Goal: Task Accomplishment & Management: Manage account settings

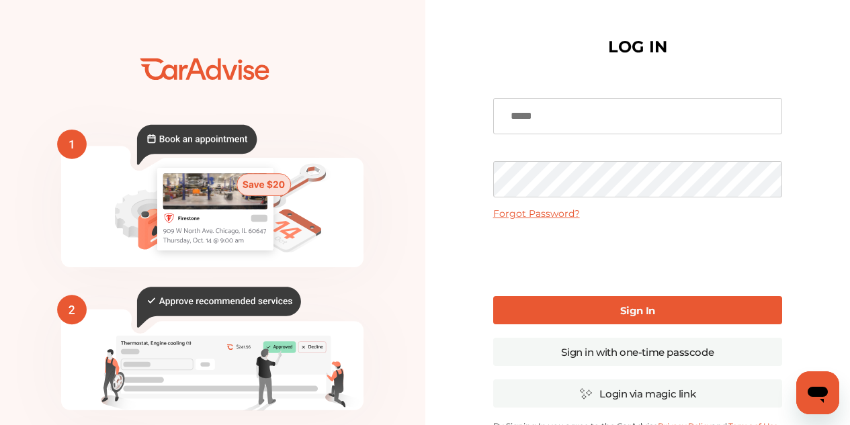
click at [589, 118] on input at bounding box center [637, 116] width 289 height 36
type input "**********"
click at [435, 255] on div "**********" at bounding box center [637, 327] width 425 height 654
click at [556, 309] on link "Sign In" at bounding box center [637, 310] width 289 height 28
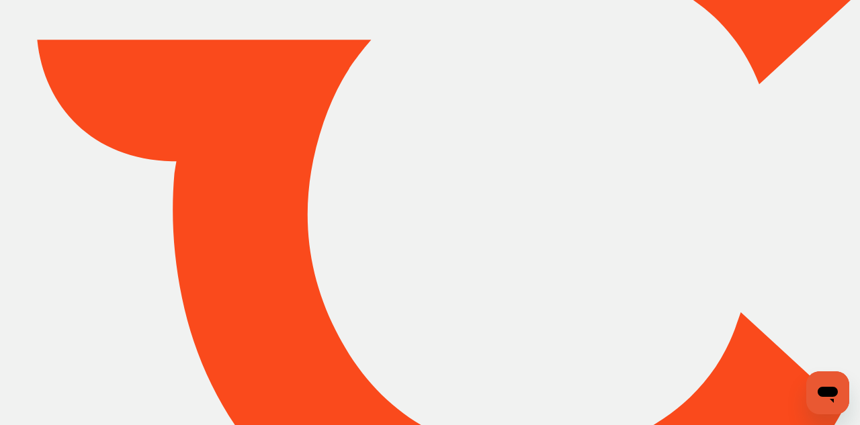
type input "*****"
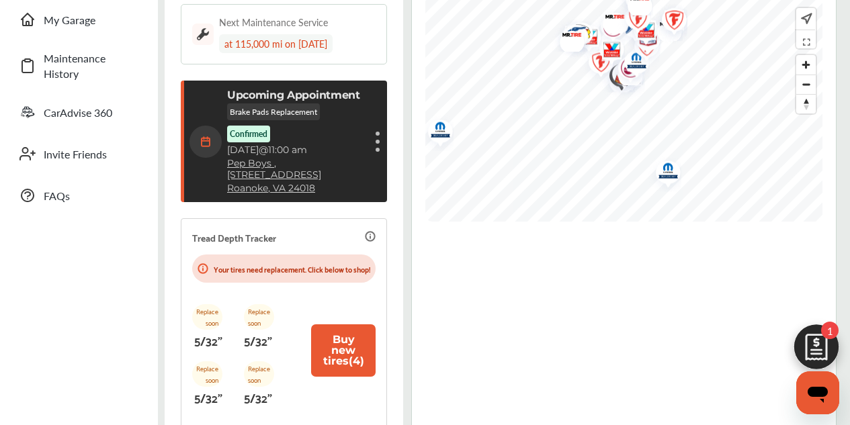
scroll to position [269, 0]
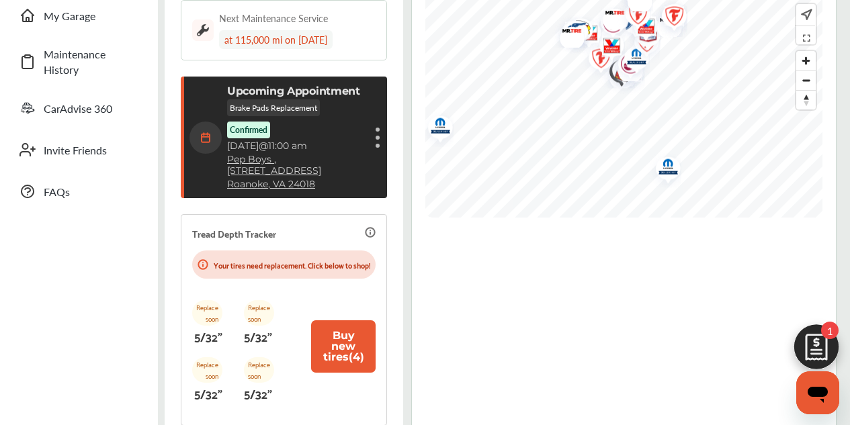
click at [379, 130] on div "Cancel appointment Modify appointment Show details" at bounding box center [377, 138] width 8 height 24
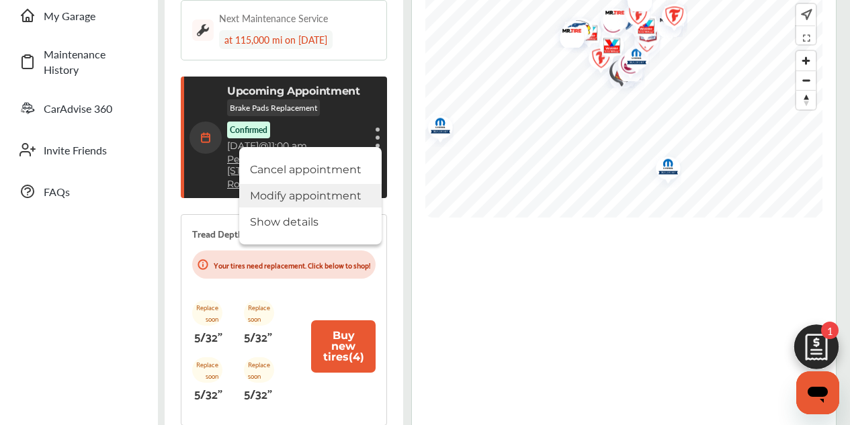
click at [355, 193] on li "Modify appointment" at bounding box center [310, 196] width 142 height 24
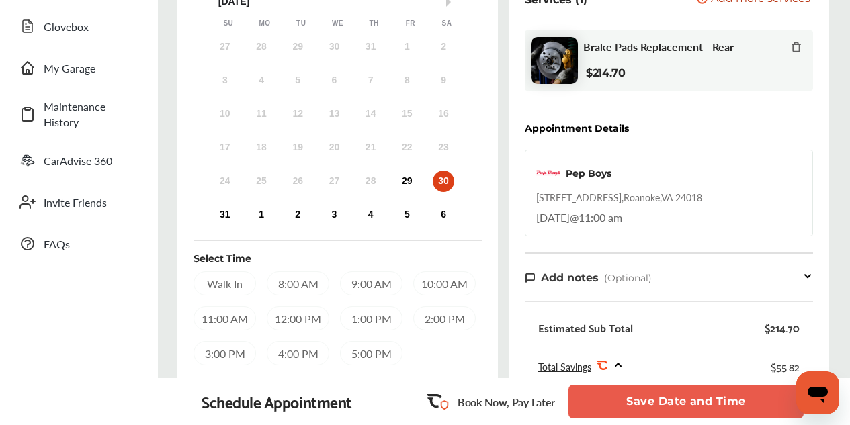
scroll to position [202, 0]
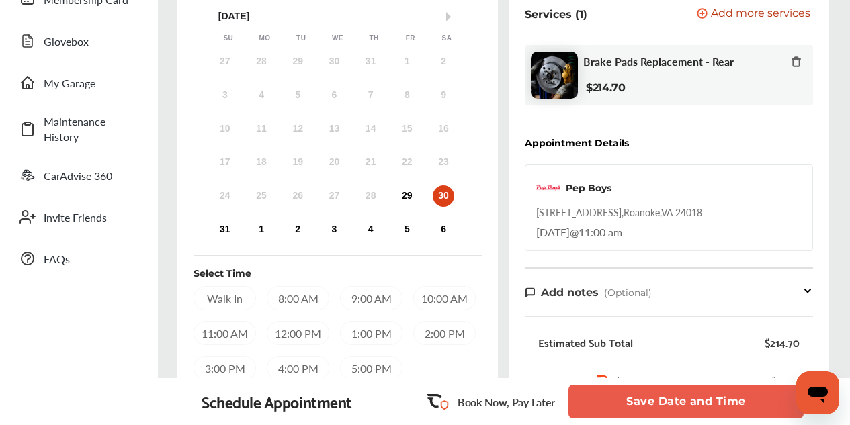
click at [442, 199] on div "30" at bounding box center [443, 195] width 21 height 21
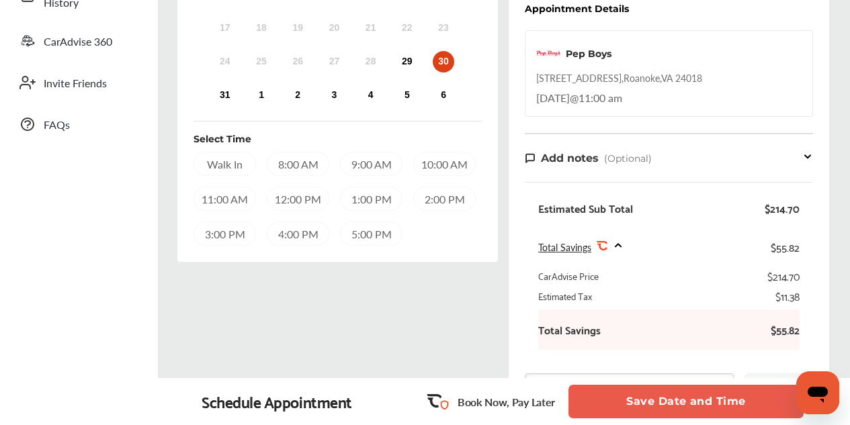
click at [632, 160] on span "(Optional)" at bounding box center [628, 158] width 48 height 12
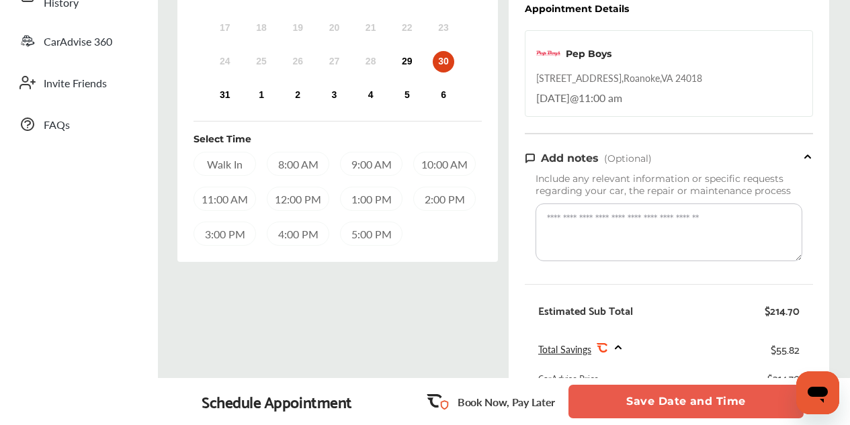
click at [632, 162] on span "(Optional)" at bounding box center [628, 158] width 48 height 12
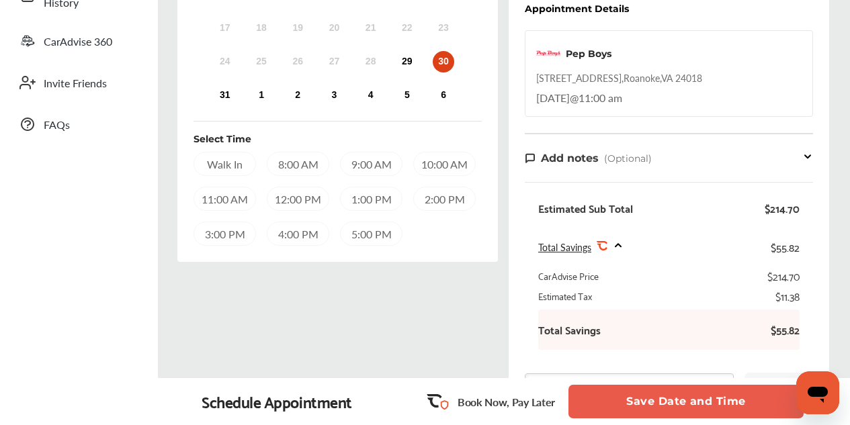
click at [612, 242] on div "Total Savings .st0{fill:#FA4A1C;}" at bounding box center [580, 247] width 85 height 14
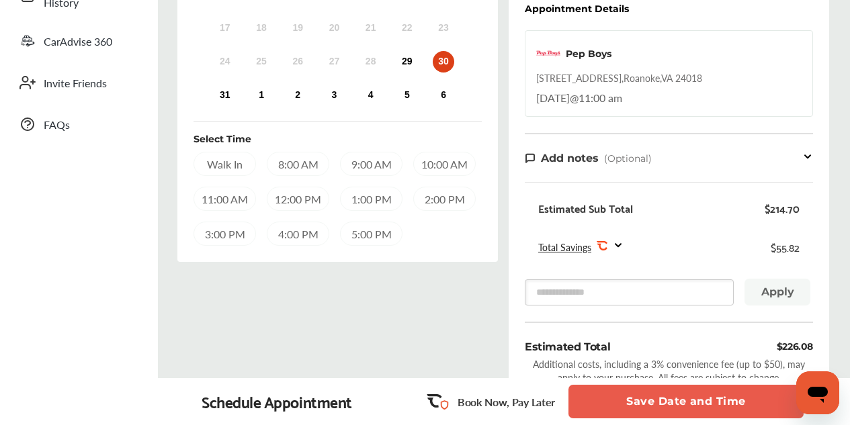
click at [612, 242] on div "Total Savings .st0{fill:#FA4A1C;}" at bounding box center [580, 247] width 85 height 14
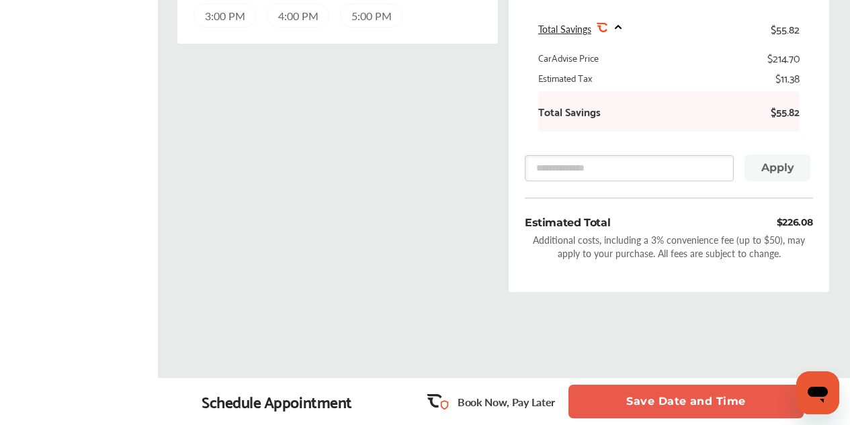
scroll to position [560, 0]
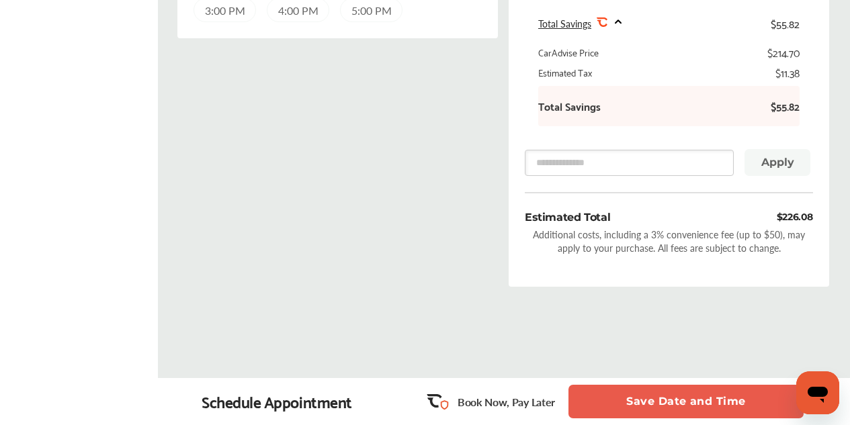
click at [582, 113] on b "Total Savings" at bounding box center [569, 105] width 62 height 13
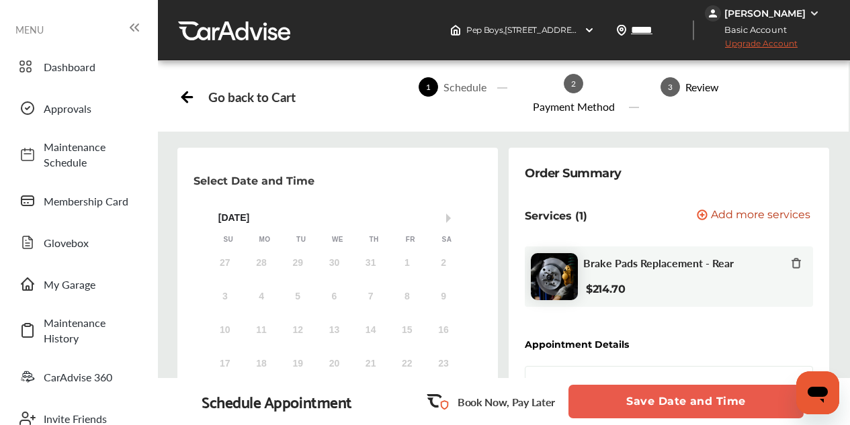
scroll to position [202, 0]
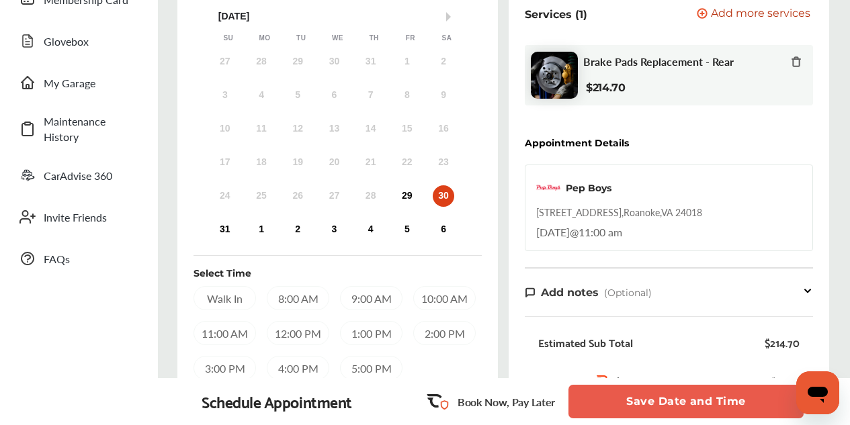
click at [654, 392] on button "Save Date and Time" at bounding box center [685, 402] width 235 height 34
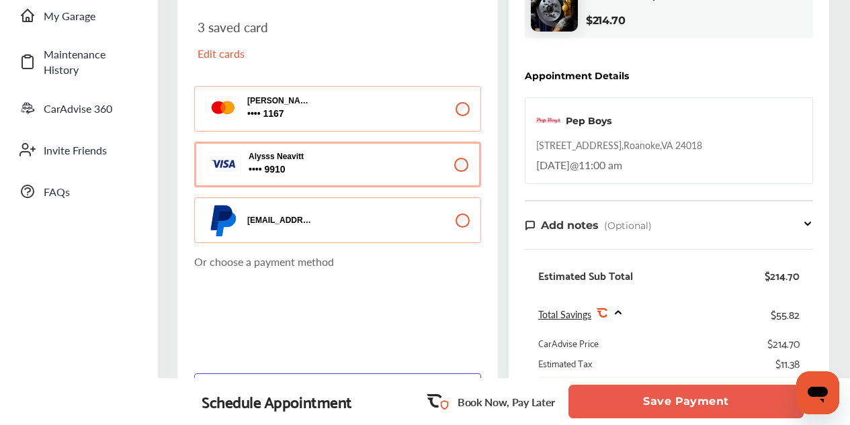
scroll to position [134, 0]
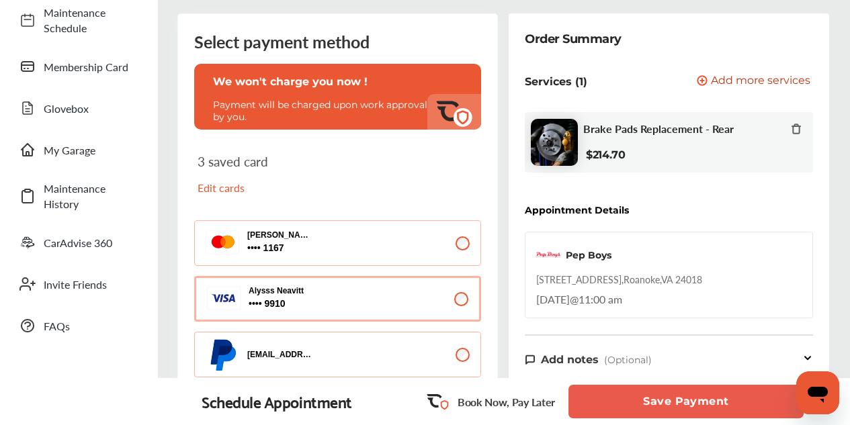
click at [214, 182] on p "Edit cards" at bounding box center [264, 187] width 134 height 15
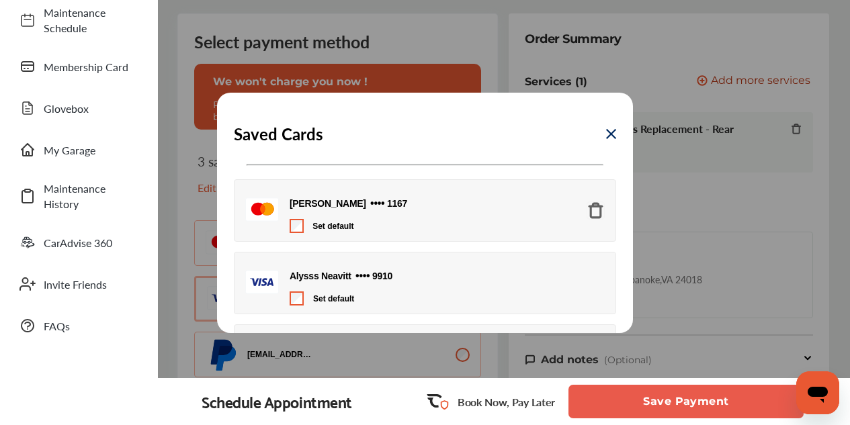
scroll to position [116, 0]
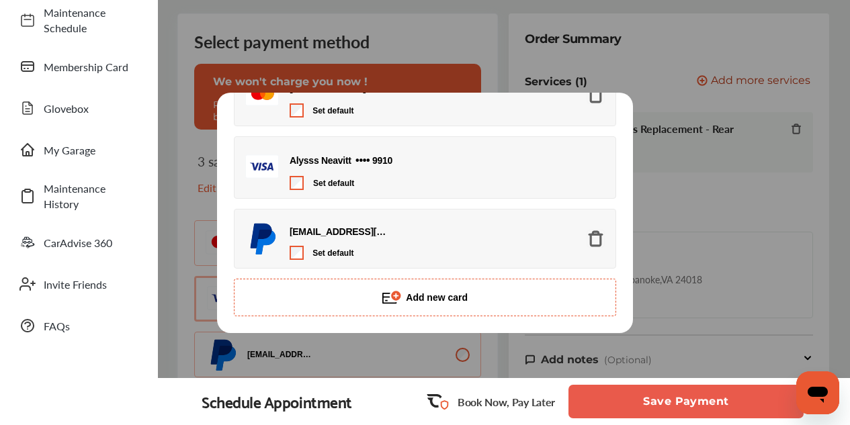
click at [396, 301] on img at bounding box center [392, 297] width 20 height 20
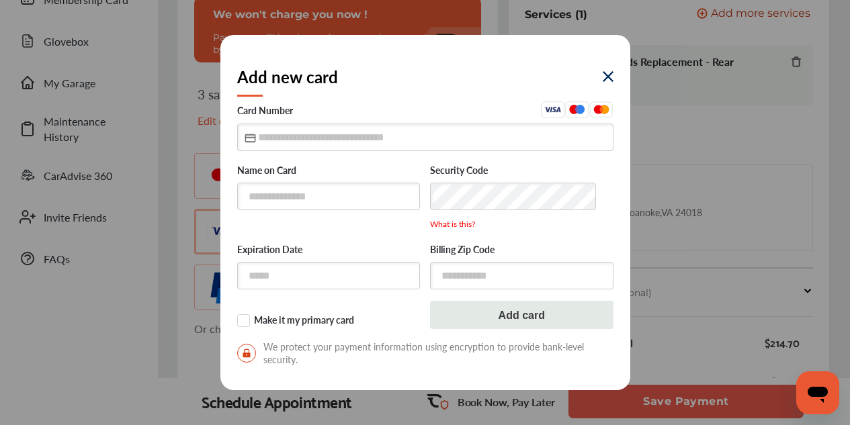
scroll to position [134, 0]
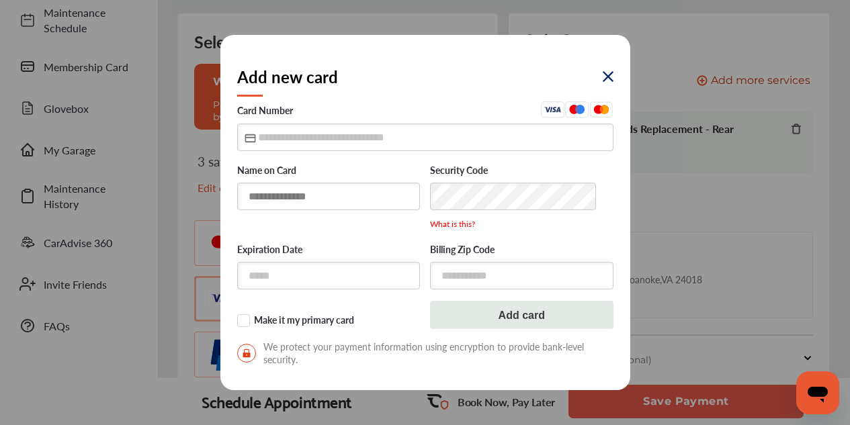
click at [396, 195] on input "text" at bounding box center [328, 197] width 183 height 28
type input "**********"
click at [274, 143] on input "text" at bounding box center [425, 138] width 376 height 28
click at [425, 93] on div "Add new card" at bounding box center [425, 77] width 376 height 50
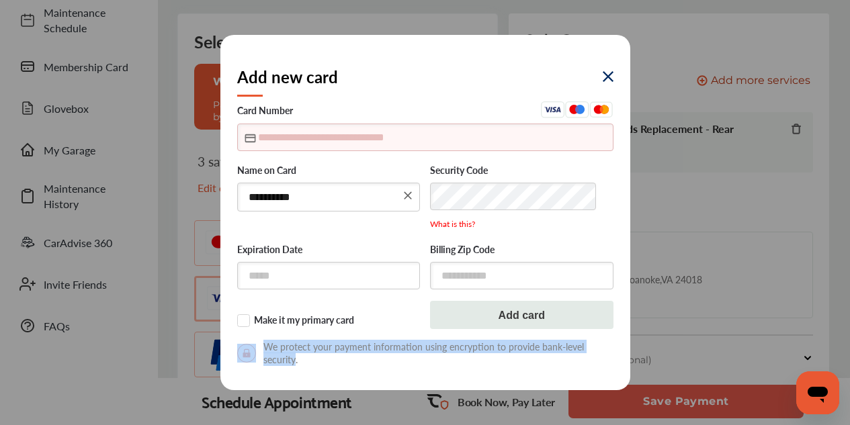
drag, startPoint x: 298, startPoint y: 361, endPoint x: 260, endPoint y: 341, distance: 42.4
click at [260, 341] on span "We protect your payment information using encryption to provide bank-level secu…" at bounding box center [425, 354] width 376 height 26
click at [269, 330] on form "**********" at bounding box center [425, 237] width 376 height 272
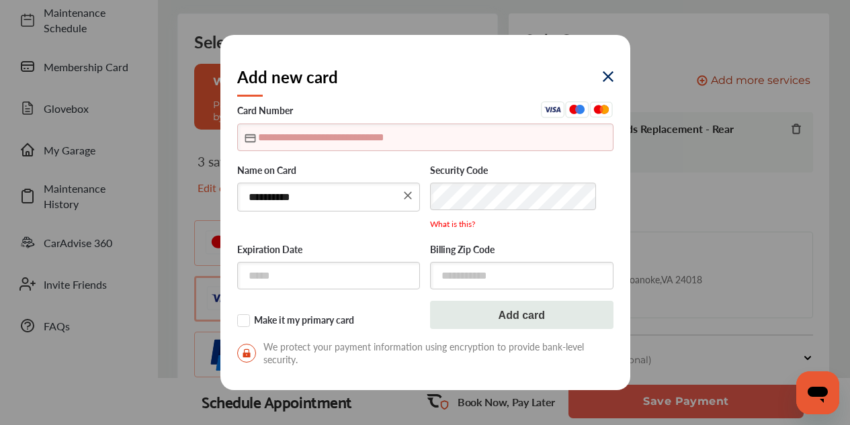
click at [306, 137] on input "text" at bounding box center [425, 138] width 376 height 28
click at [439, 74] on div "Add new card" at bounding box center [425, 77] width 376 height 50
click at [449, 144] on input "text" at bounding box center [425, 138] width 376 height 28
type input "**********"
click at [451, 111] on label "Card Number" at bounding box center [425, 111] width 376 height 21
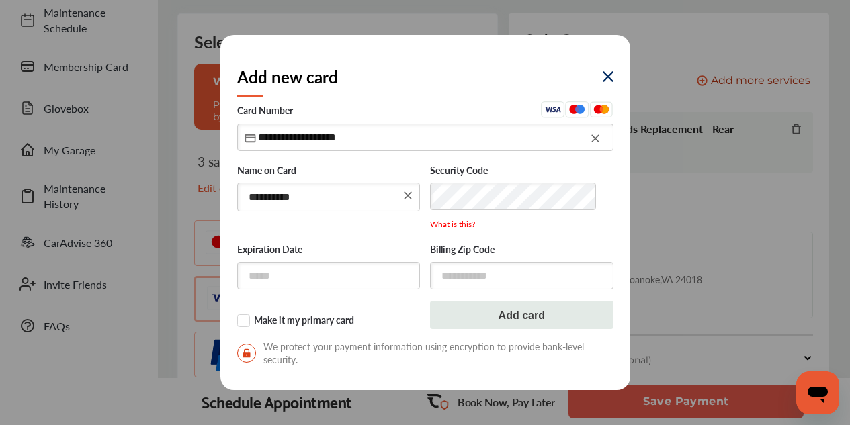
click at [277, 199] on input "**********" at bounding box center [328, 197] width 183 height 29
type input "**********"
click at [384, 246] on label "Expiration Date" at bounding box center [328, 251] width 183 height 13
click at [356, 272] on input "text" at bounding box center [328, 277] width 183 height 28
type input "*****"
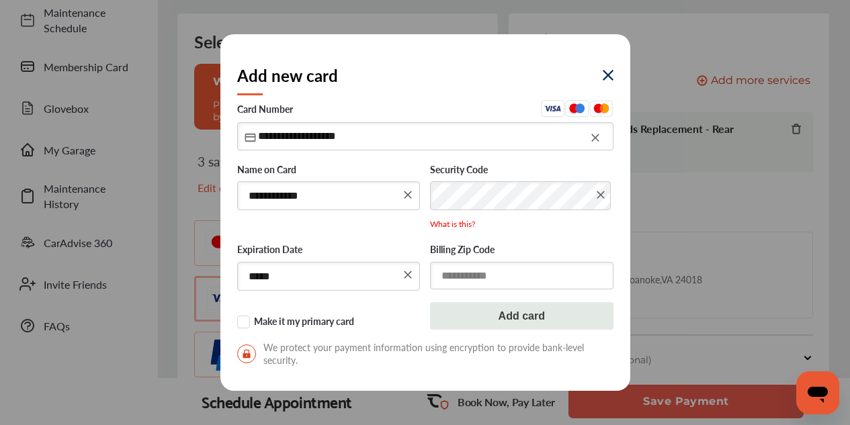
click at [547, 282] on input "text" at bounding box center [521, 276] width 183 height 28
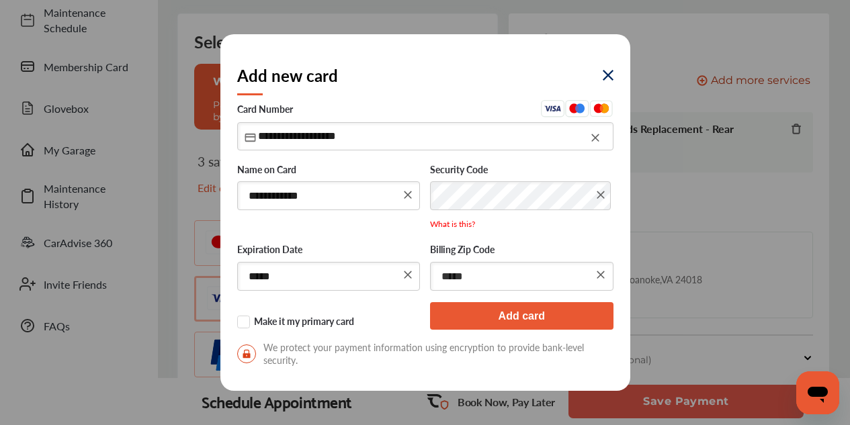
type input "*****"
click at [502, 314] on button "Add card" at bounding box center [521, 316] width 183 height 28
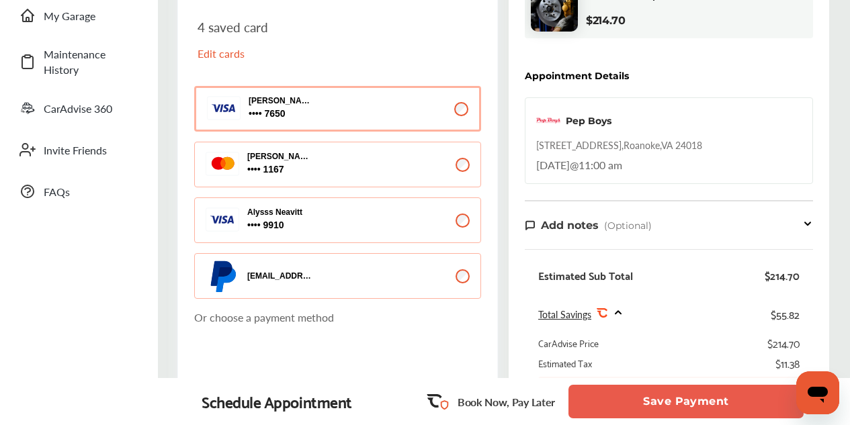
scroll to position [403, 0]
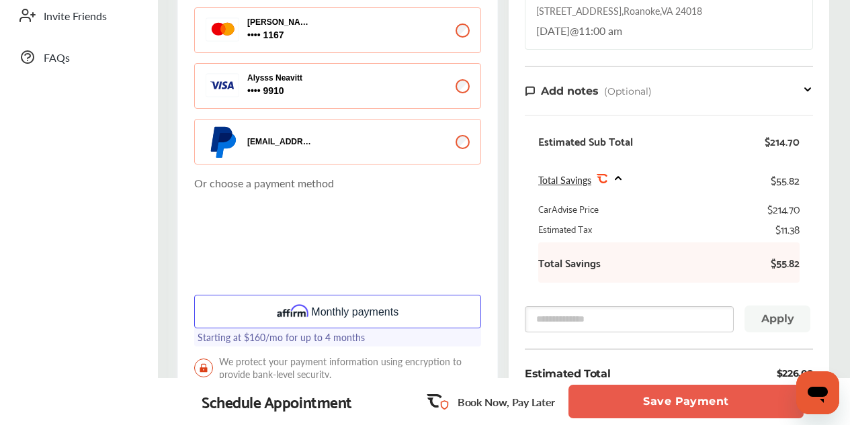
click at [682, 400] on button "Save Payment" at bounding box center [685, 402] width 235 height 34
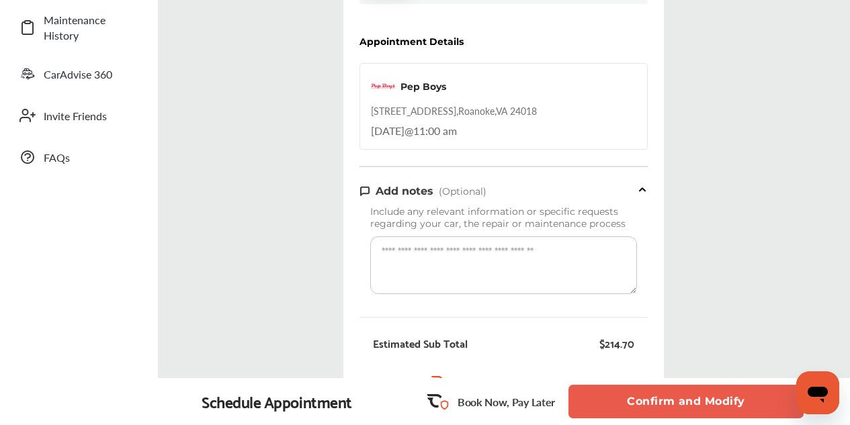
scroll to position [336, 0]
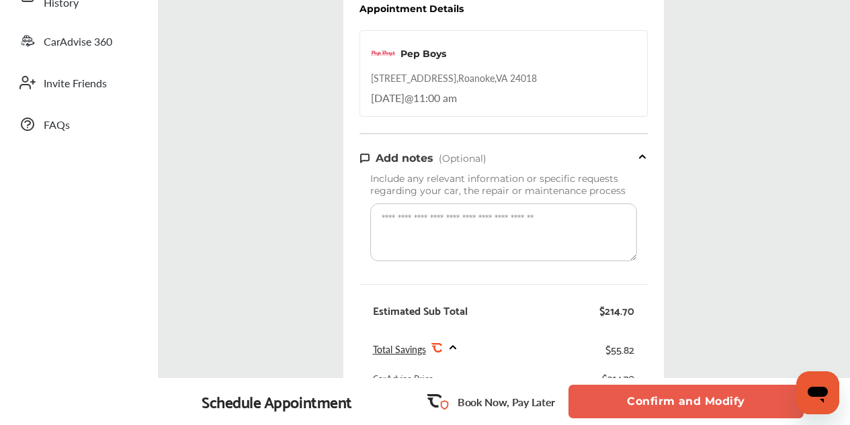
click at [518, 103] on div "Pep Boys [STREET_ADDRESS] [DATE] 11:00 am" at bounding box center [503, 73] width 288 height 87
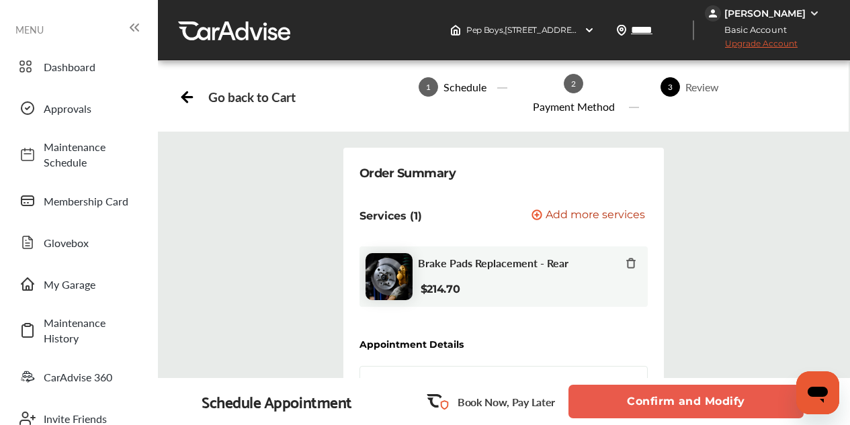
click at [429, 85] on span "1" at bounding box center [427, 86] width 19 height 19
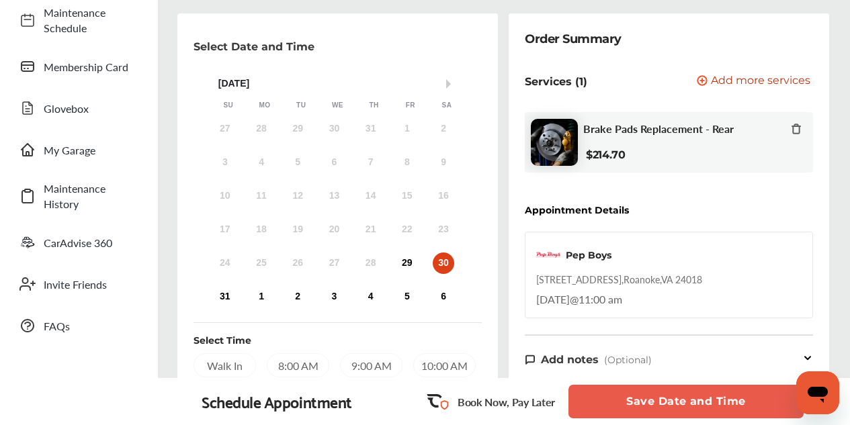
scroll to position [336, 0]
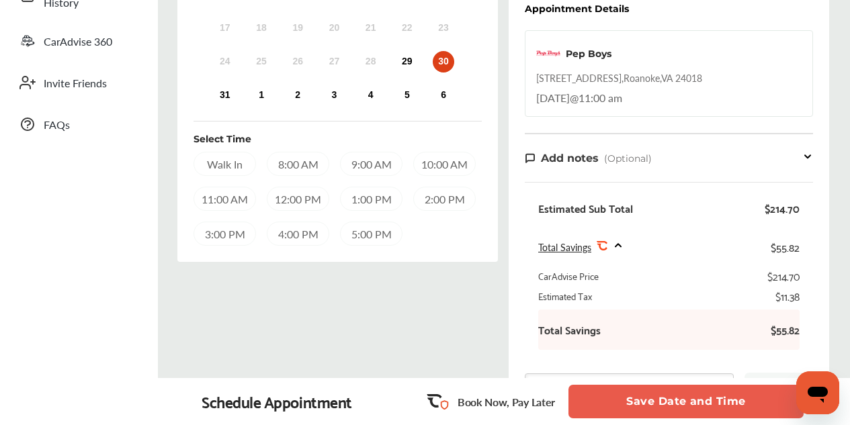
click at [361, 167] on div "9:00 AM" at bounding box center [371, 164] width 62 height 24
click at [629, 404] on button "Save Date and Time" at bounding box center [685, 402] width 235 height 34
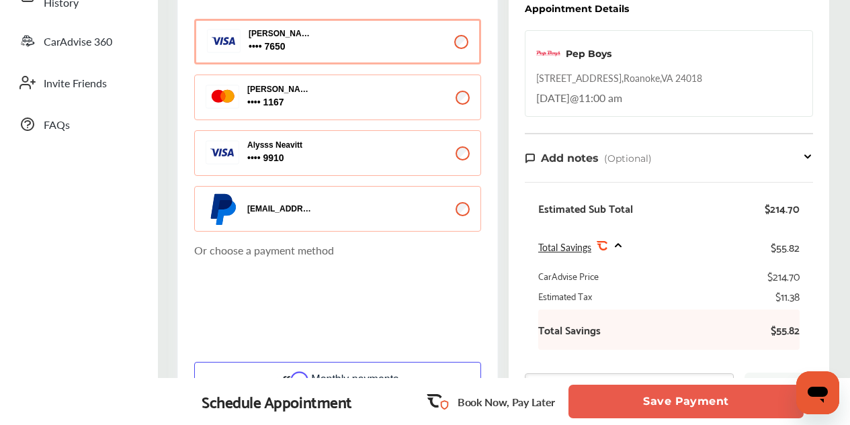
scroll to position [403, 0]
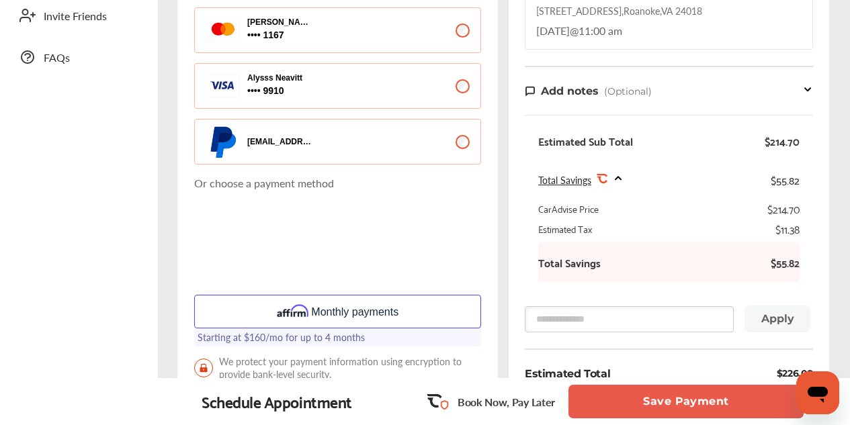
click at [686, 408] on button "Save Payment" at bounding box center [685, 402] width 235 height 34
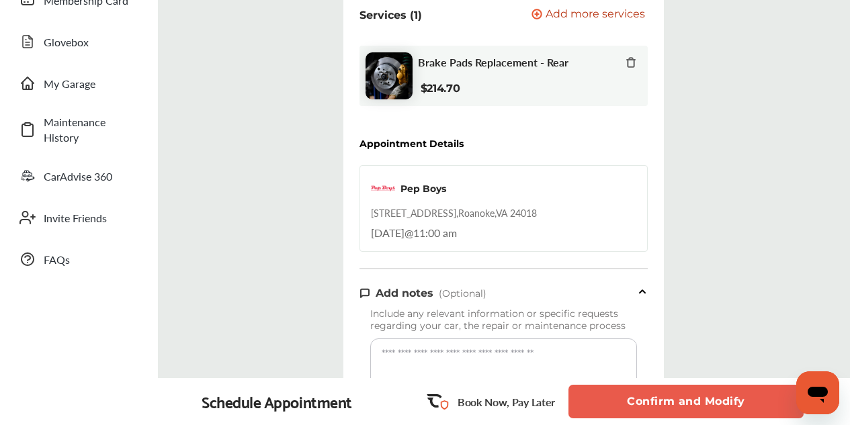
scroll to position [202, 0]
click at [680, 395] on button "Confirm and Modify" at bounding box center [685, 402] width 235 height 34
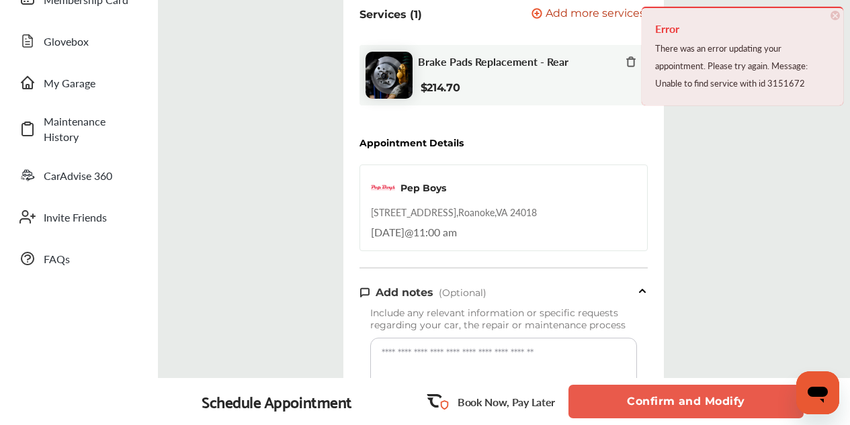
click at [834, 14] on span "×" at bounding box center [834, 15] width 9 height 9
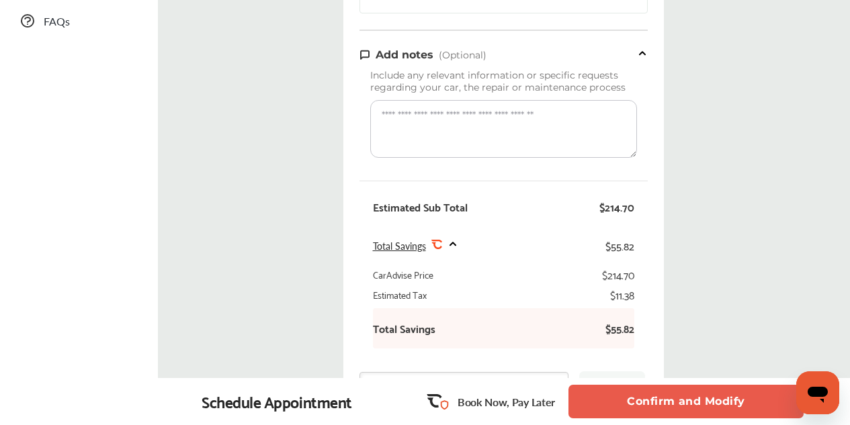
scroll to position [470, 0]
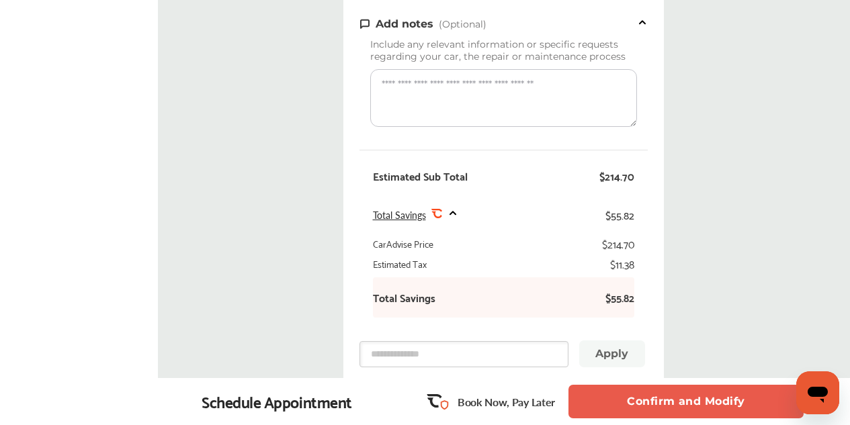
click at [711, 404] on button "Confirm and Modify" at bounding box center [685, 402] width 235 height 34
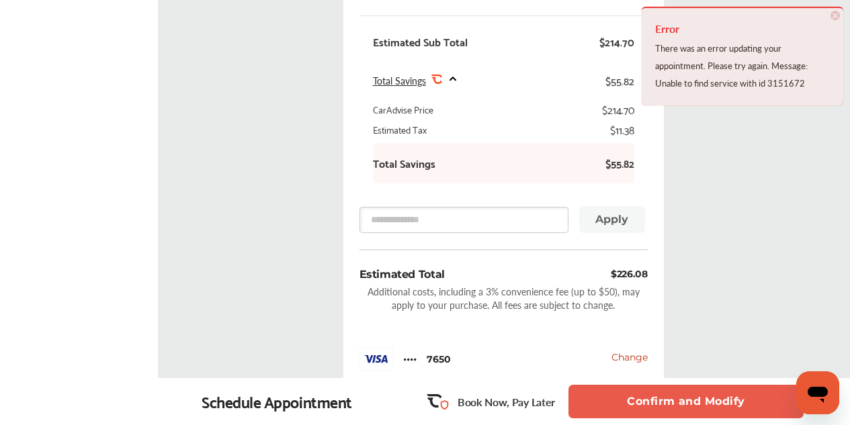
scroll to position [739, 0]
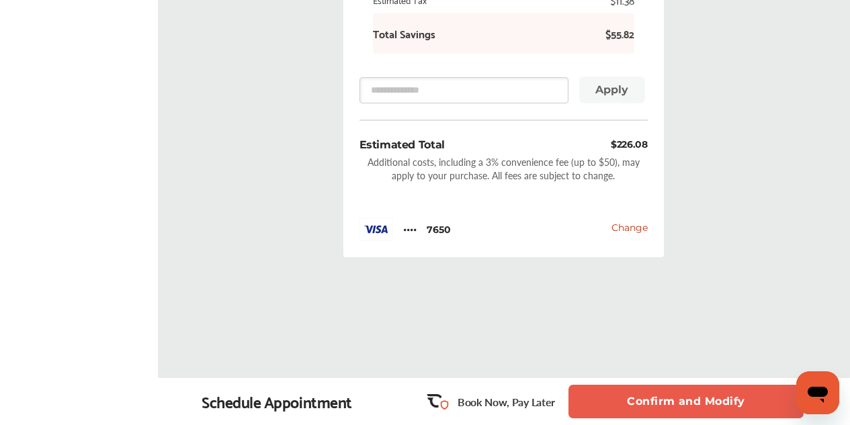
click at [625, 228] on span "Change" at bounding box center [629, 228] width 36 height 12
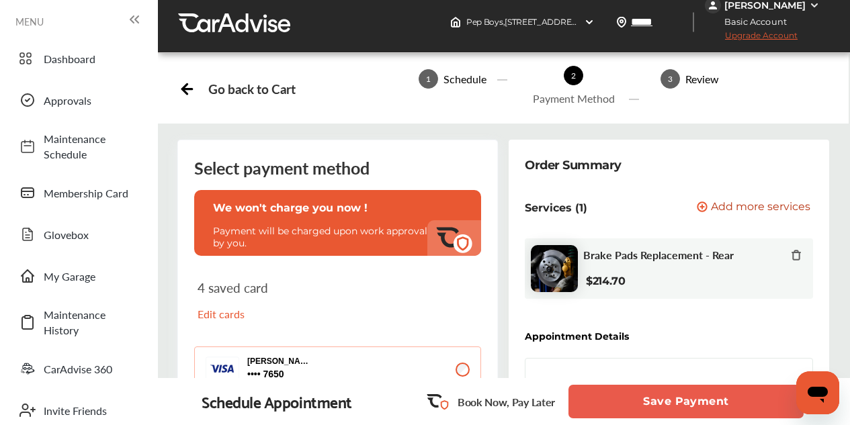
scroll to position [134, 0]
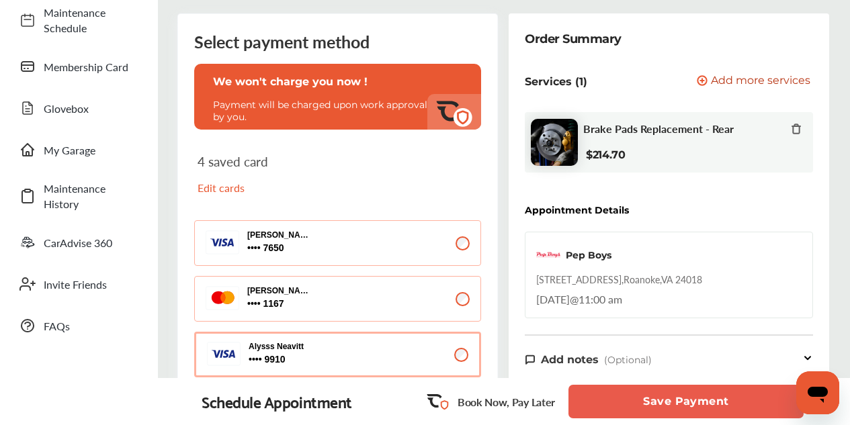
click at [472, 251] on button "[PERSON_NAME] 7650 7650" at bounding box center [337, 243] width 287 height 46
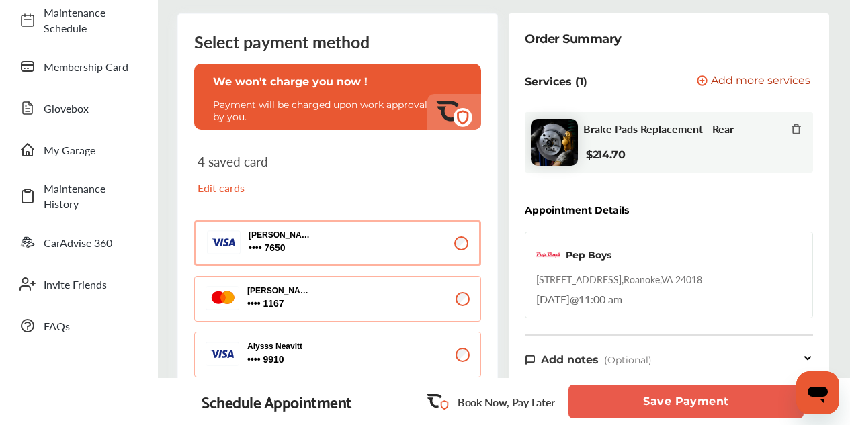
scroll to position [336, 0]
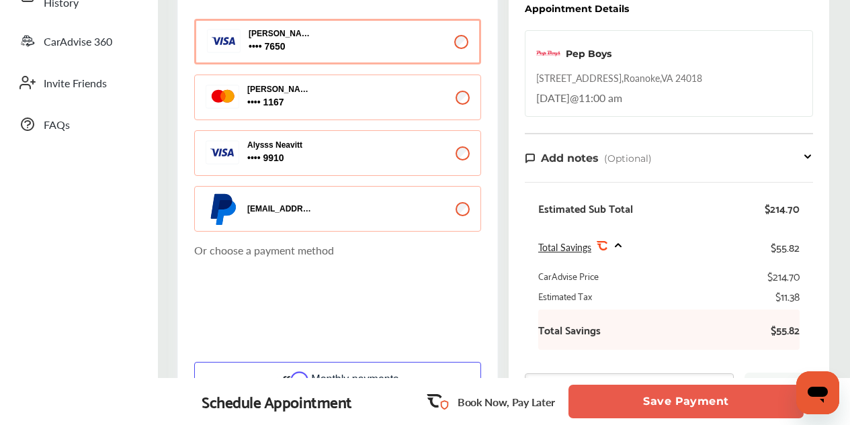
click at [680, 401] on button "Save Payment" at bounding box center [685, 402] width 235 height 34
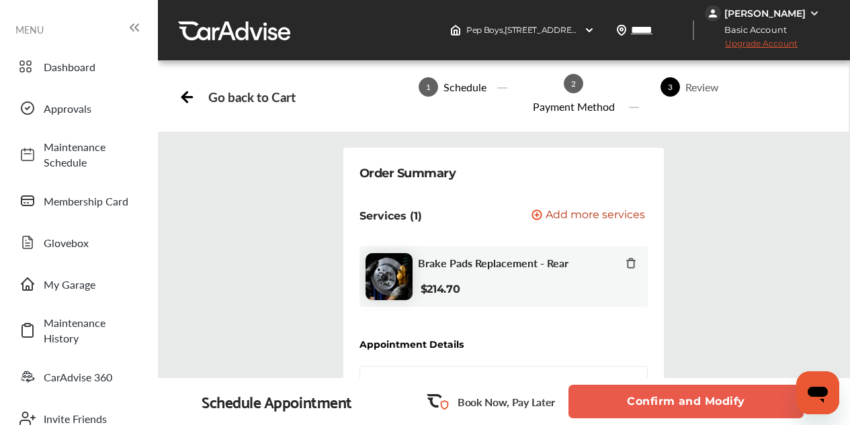
click at [680, 400] on button "Confirm and Modify" at bounding box center [685, 402] width 235 height 34
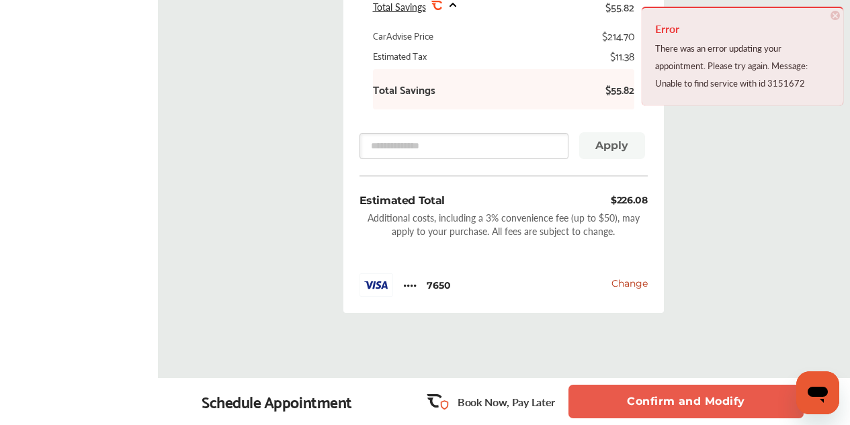
scroll to position [739, 0]
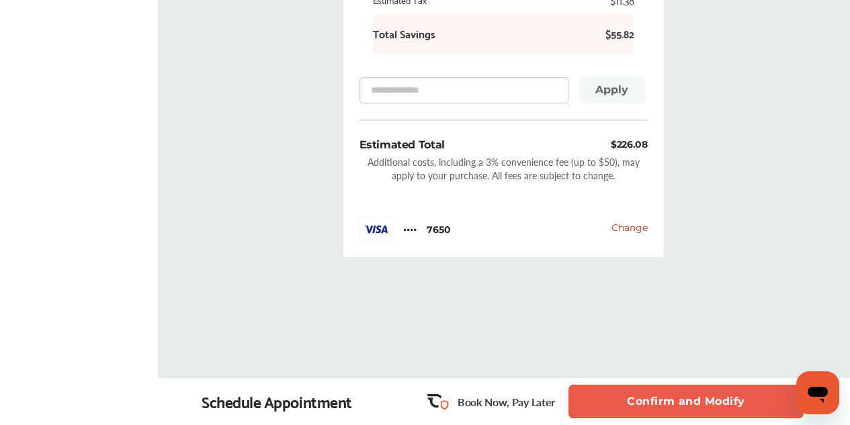
click at [668, 414] on button "Confirm and Modify" at bounding box center [685, 402] width 235 height 34
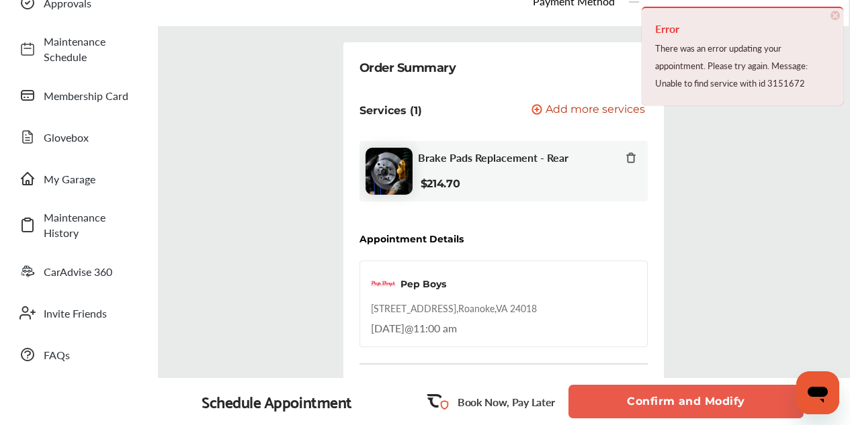
scroll to position [0, 0]
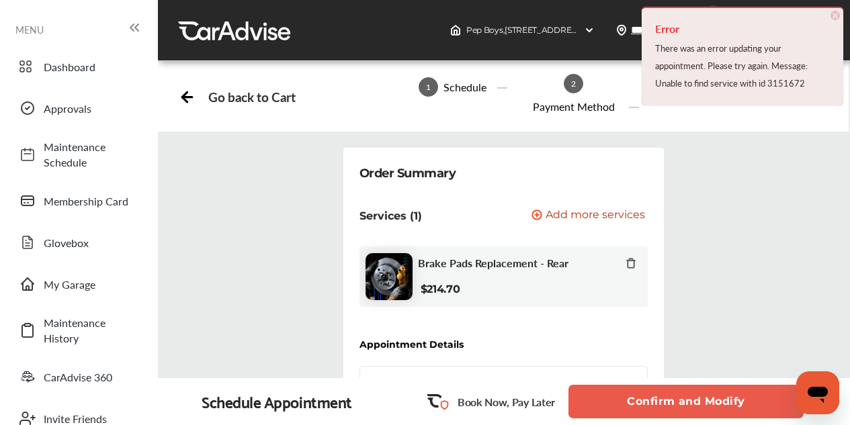
click at [834, 16] on span "×" at bounding box center [834, 15] width 9 height 9
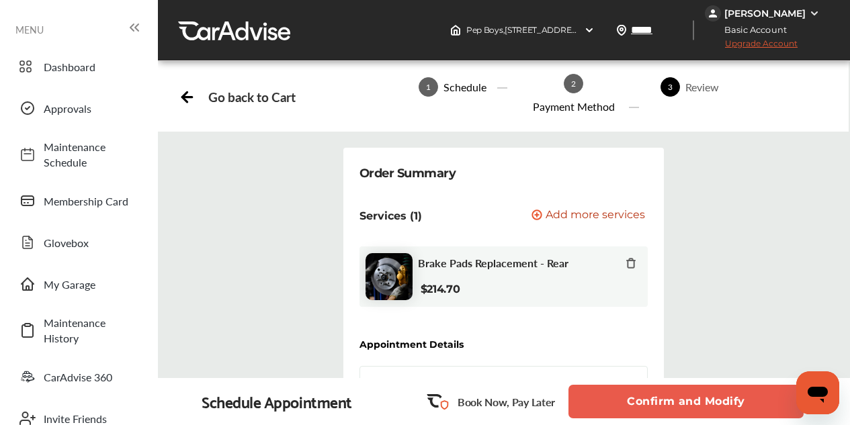
click at [190, 96] on icon at bounding box center [187, 95] width 17 height 17
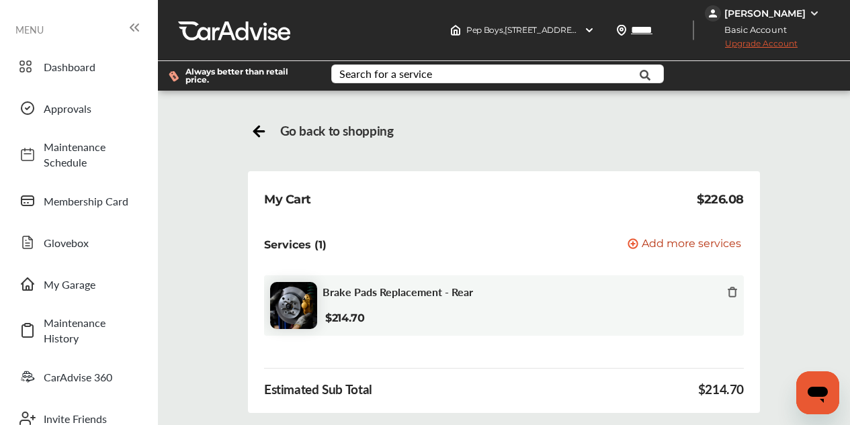
click at [271, 137] on div "Go back to shopping" at bounding box center [504, 130] width 507 height 19
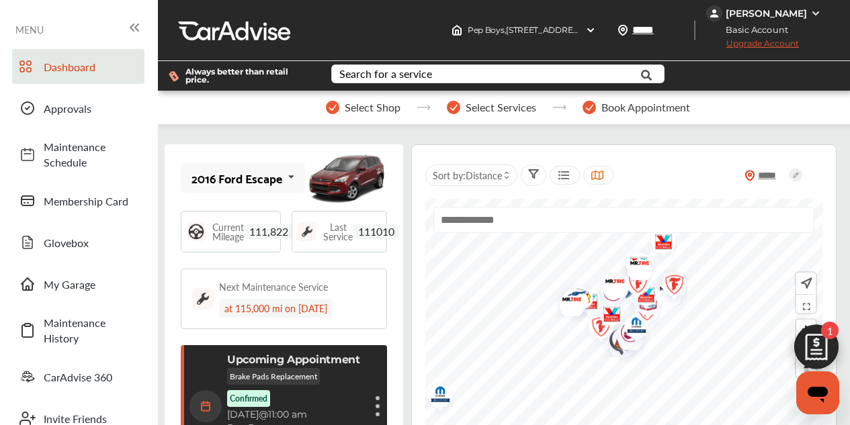
scroll to position [134, 0]
click at [823, 349] on img at bounding box center [816, 350] width 64 height 64
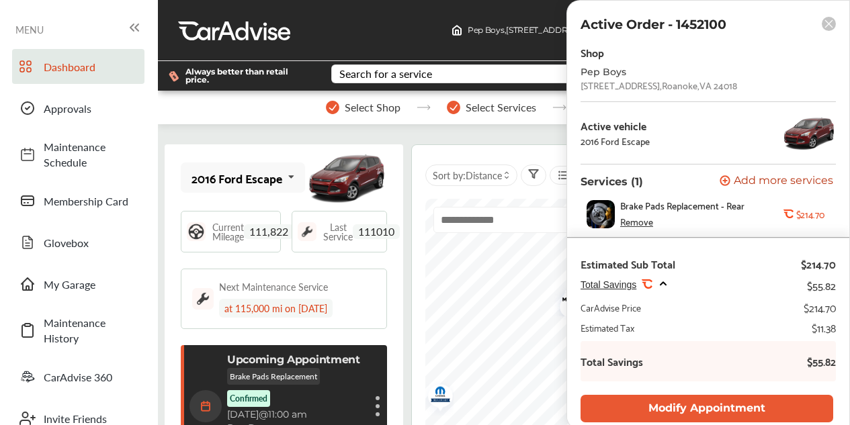
scroll to position [202, 0]
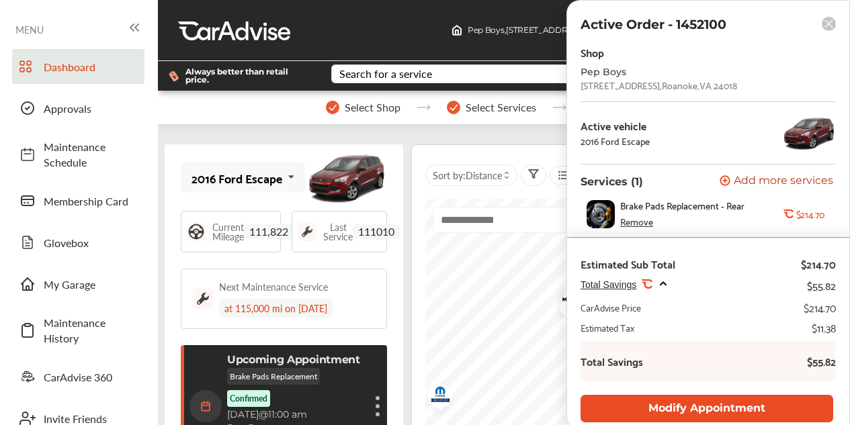
click at [715, 404] on button "Modify Appointment" at bounding box center [706, 409] width 253 height 28
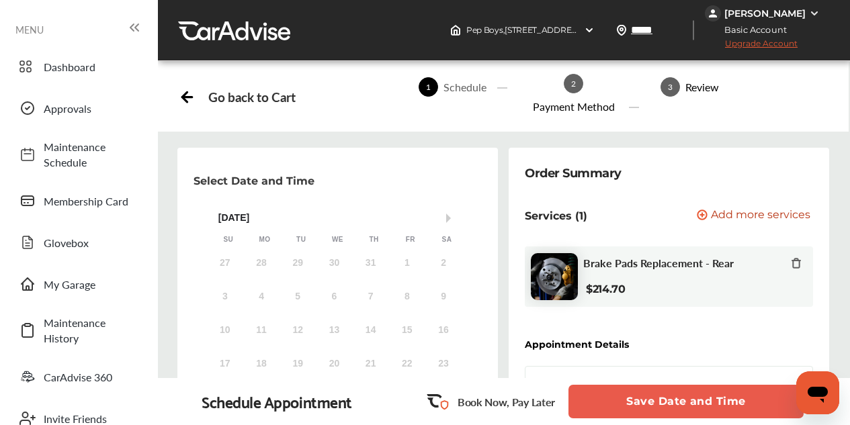
scroll to position [296, 0]
click at [684, 396] on button "Save Date and Time" at bounding box center [685, 402] width 235 height 34
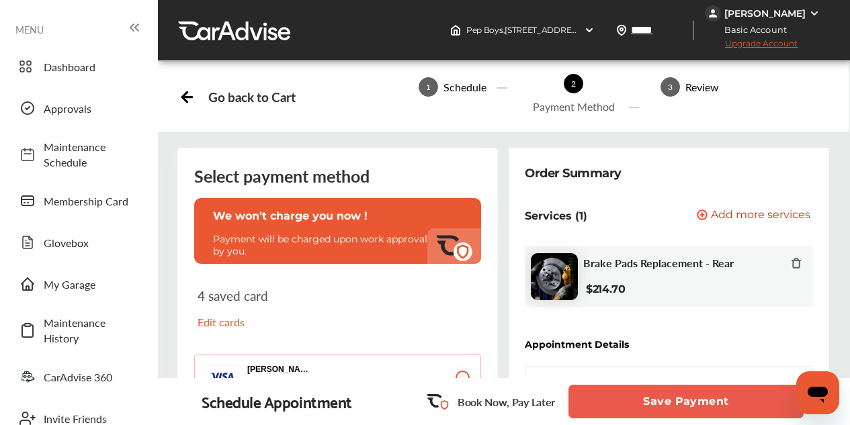
scroll to position [134, 0]
